Goal: Find contact information: Find contact information

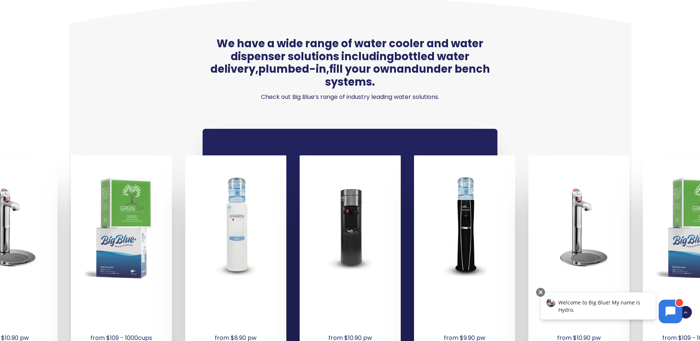
scroll to position [517, 0]
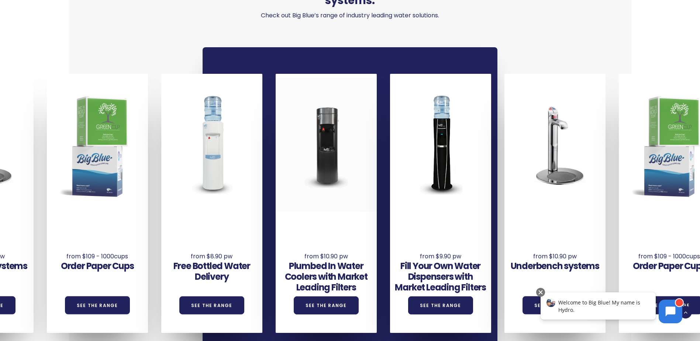
drag, startPoint x: 556, startPoint y: 142, endPoint x: 291, endPoint y: 163, distance: 266.2
click at [291, 163] on div "Underbench systems See the Range Order Paper Cups See the Range Free Bottled Wa…" at bounding box center [561, 203] width 1373 height 259
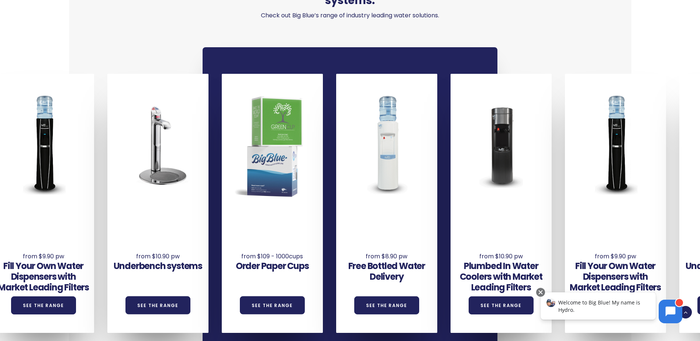
drag, startPoint x: 518, startPoint y: 148, endPoint x: 211, endPoint y: 190, distance: 309.5
click at [211, 190] on div "Underbench systems See the Range" at bounding box center [164, 203] width 114 height 259
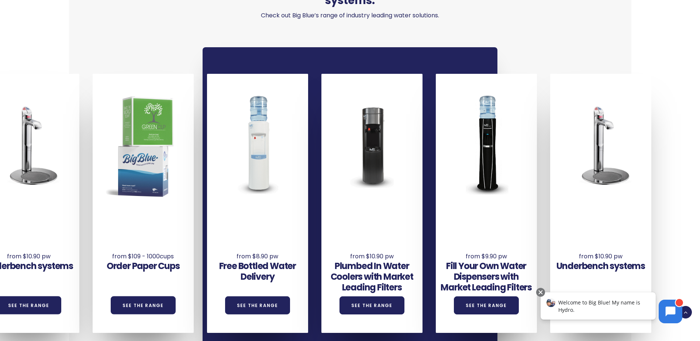
drag, startPoint x: 400, startPoint y: 176, endPoint x: 178, endPoint y: 189, distance: 222.6
click at [177, 190] on div "Underbench systems See the Range Order Paper Cups See the Range Free Bottled Wa…" at bounding box center [35, 203] width 1373 height 259
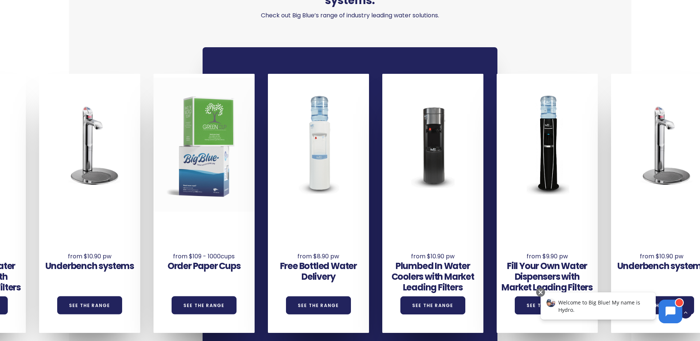
drag, startPoint x: 465, startPoint y: 170, endPoint x: 206, endPoint y: 179, distance: 259.2
click at [206, 179] on div at bounding box center [204, 144] width 101 height 134
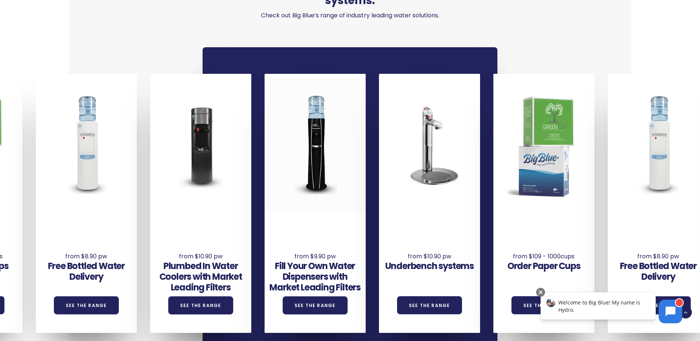
drag, startPoint x: 378, startPoint y: 175, endPoint x: 215, endPoint y: 177, distance: 162.8
click at [215, 177] on div "Underbench systems See the Range Order Paper Cups See the Range Free Bottled Wa…" at bounding box center [436, 203] width 1373 height 259
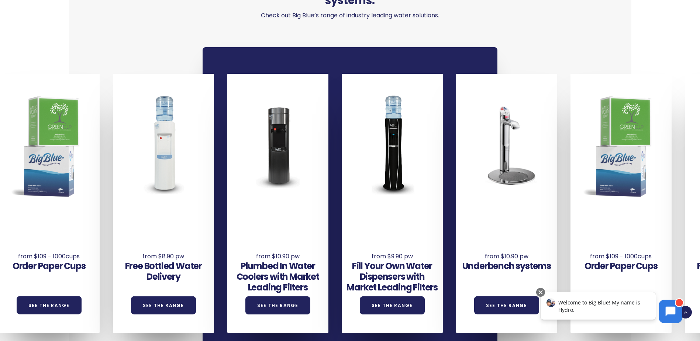
drag, startPoint x: 512, startPoint y: 173, endPoint x: 78, endPoint y: 183, distance: 433.7
click at [78, 183] on div "Underbench systems See the Range Order Paper Cups See the Range Free Bottled Wa…" at bounding box center [513, 203] width 1373 height 259
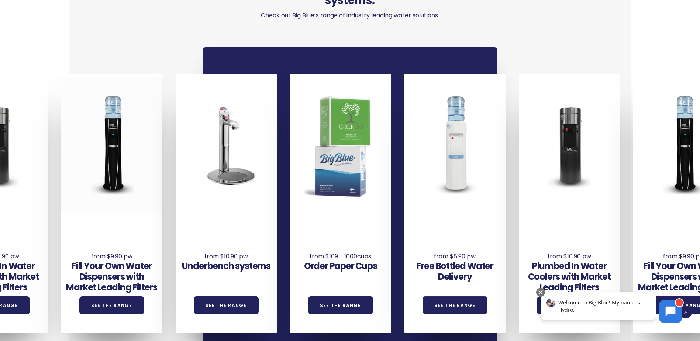
drag, startPoint x: 155, startPoint y: 182, endPoint x: 44, endPoint y: 187, distance: 111.9
click at [61, 187] on div at bounding box center [111, 144] width 101 height 134
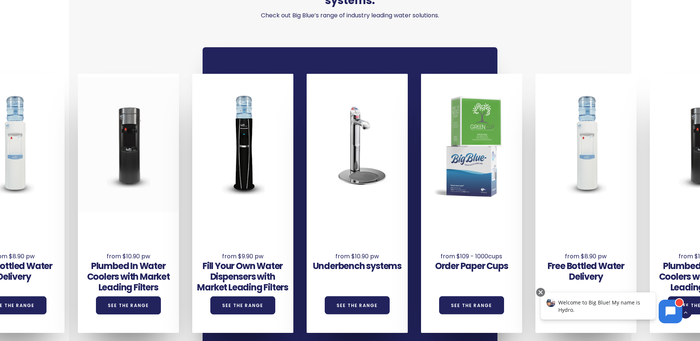
drag, startPoint x: 213, startPoint y: 182, endPoint x: 99, endPoint y: 181, distance: 114.4
click at [68, 189] on div "Underbench systems See the Range Order Paper Cups See the Range Free Bottled Wa…" at bounding box center [363, 203] width 1373 height 259
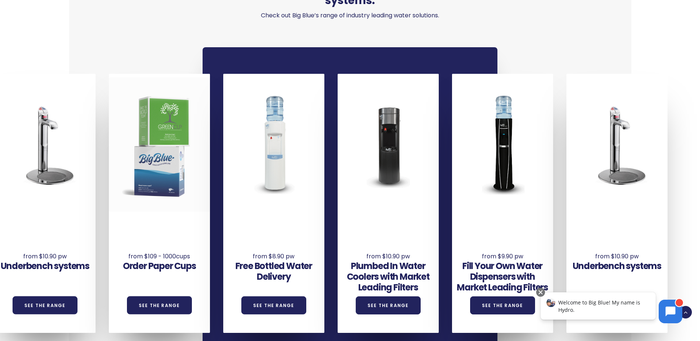
drag, startPoint x: 439, startPoint y: 149, endPoint x: 134, endPoint y: 172, distance: 306.0
click at [134, 172] on div at bounding box center [159, 144] width 101 height 134
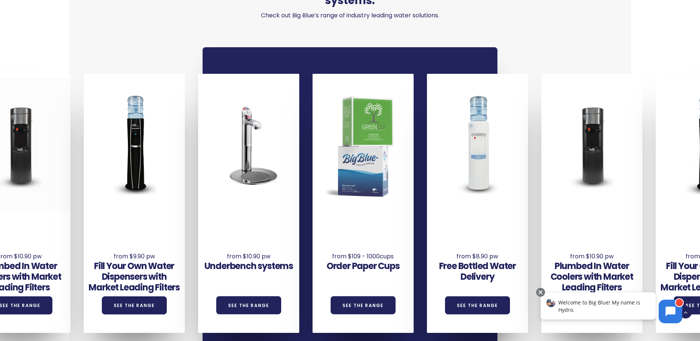
drag, startPoint x: 350, startPoint y: 174, endPoint x: 69, endPoint y: 186, distance: 281.8
click at [69, 186] on div "Underbench systems See the Range Order Paper Cups See the Range Free Bottled Wa…" at bounding box center [255, 203] width 1373 height 259
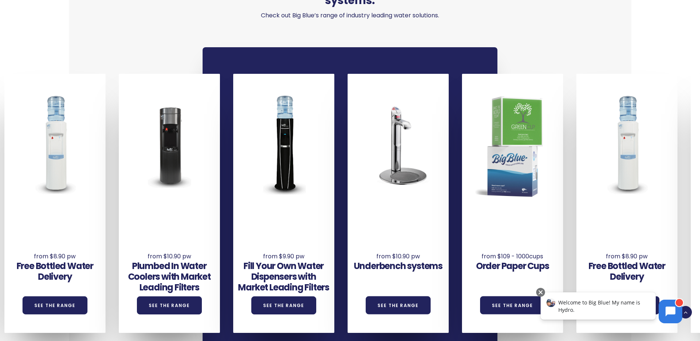
drag, startPoint x: 302, startPoint y: 170, endPoint x: -42, endPoint y: 176, distance: 344.0
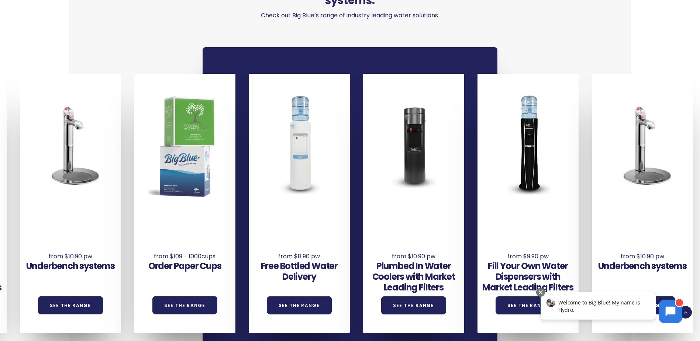
drag, startPoint x: 428, startPoint y: 165, endPoint x: -35, endPoint y: 169, distance: 463.5
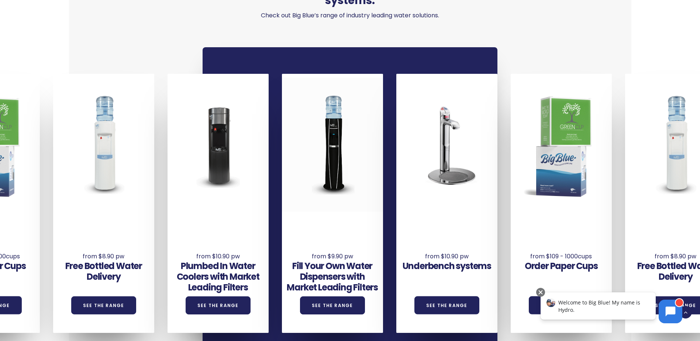
drag, startPoint x: 284, startPoint y: 160, endPoint x: 25, endPoint y: 164, distance: 259.8
click at [282, 164] on div at bounding box center [332, 144] width 101 height 134
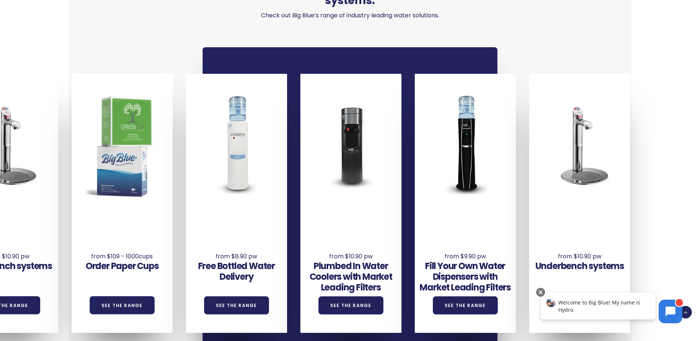
drag, startPoint x: 261, startPoint y: 170, endPoint x: -47, endPoint y: 166, distance: 308.1
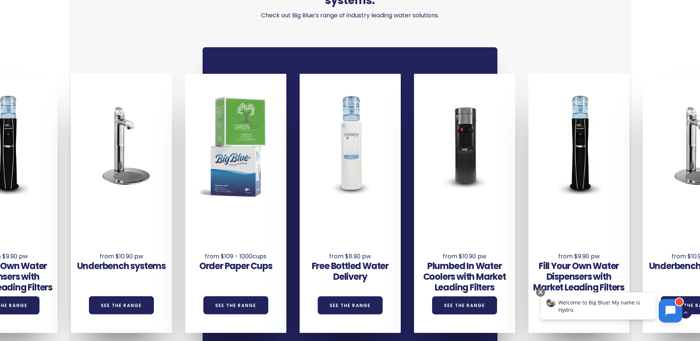
click at [669, 311] on icon at bounding box center [671, 311] width 10 height 10
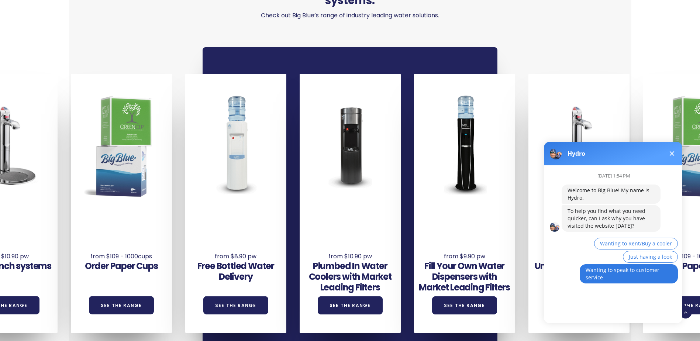
click at [590, 274] on span "Wanting to speak to customer service" at bounding box center [623, 273] width 74 height 14
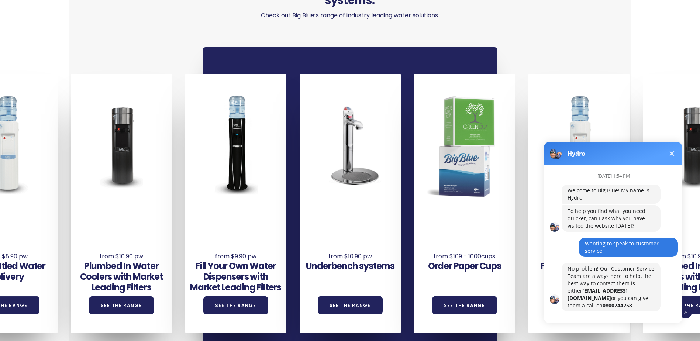
scroll to position [5, 0]
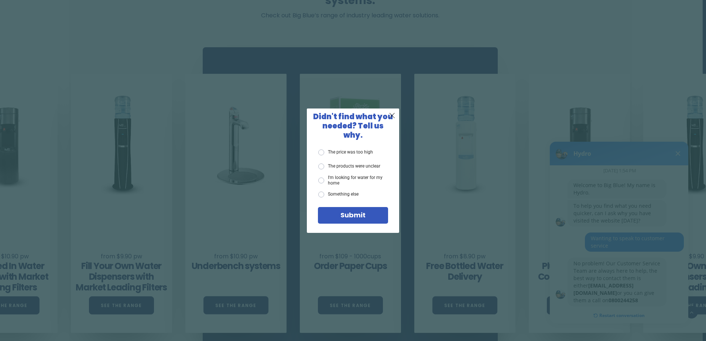
click at [390, 120] on span "X" at bounding box center [392, 115] width 7 height 9
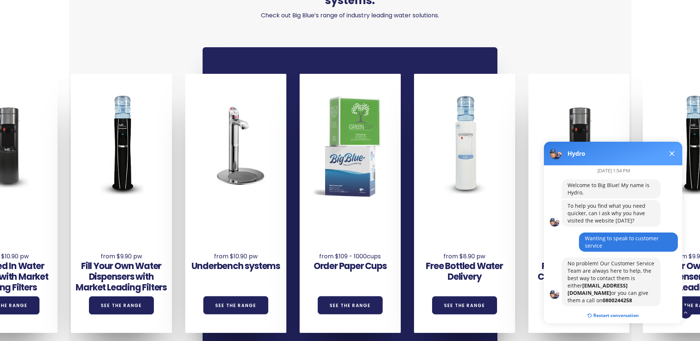
click at [178, 21] on div "We have a wide range of water cooler and water dispenser solutions including bo…" at bounding box center [350, 157] width 536 height 482
